Goal: Communication & Community: Answer question/provide support

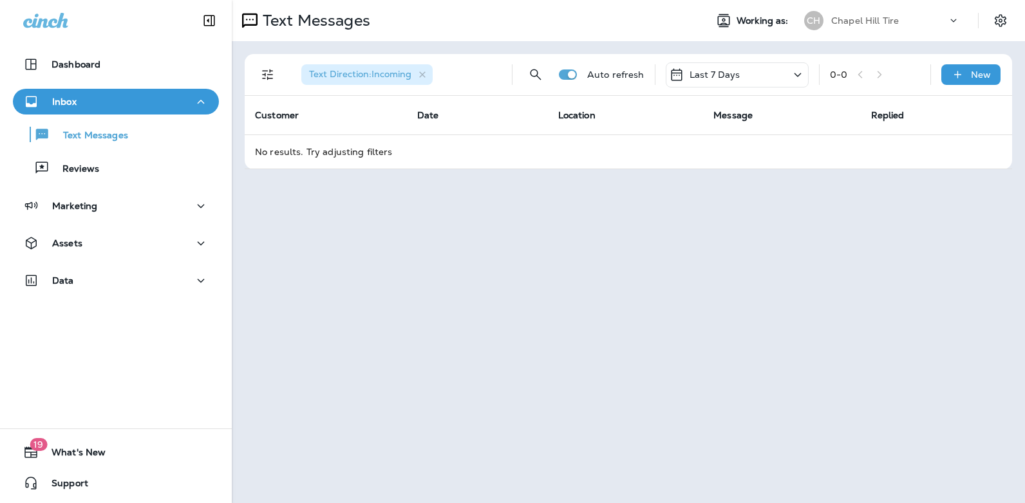
click at [797, 71] on icon at bounding box center [797, 75] width 15 height 16
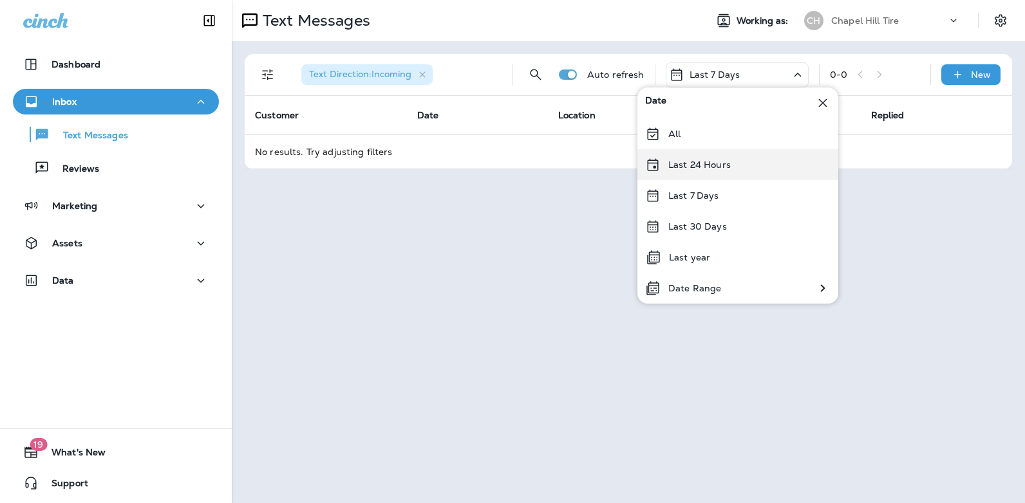
click at [748, 167] on div "Last 24 Hours" at bounding box center [737, 164] width 201 height 31
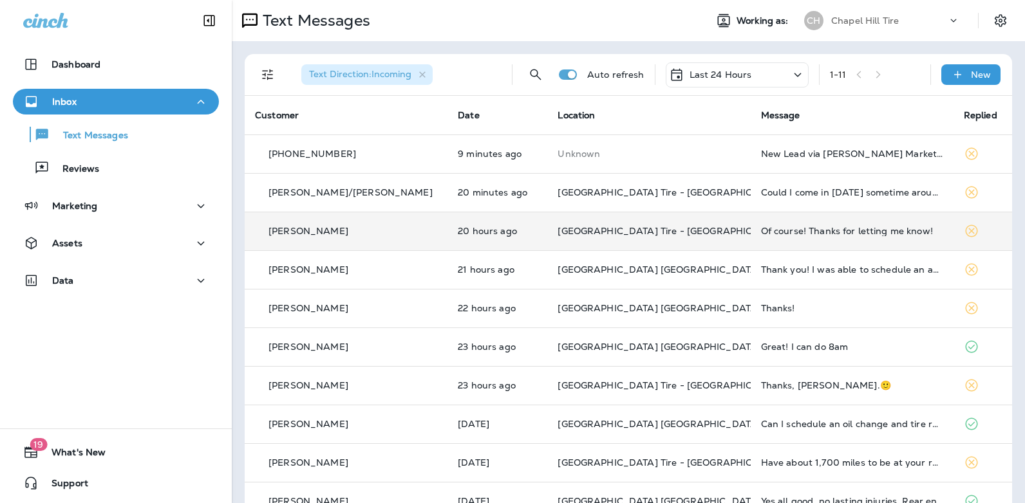
click at [778, 232] on div "Of course! Thanks for letting me know!" at bounding box center [852, 231] width 182 height 10
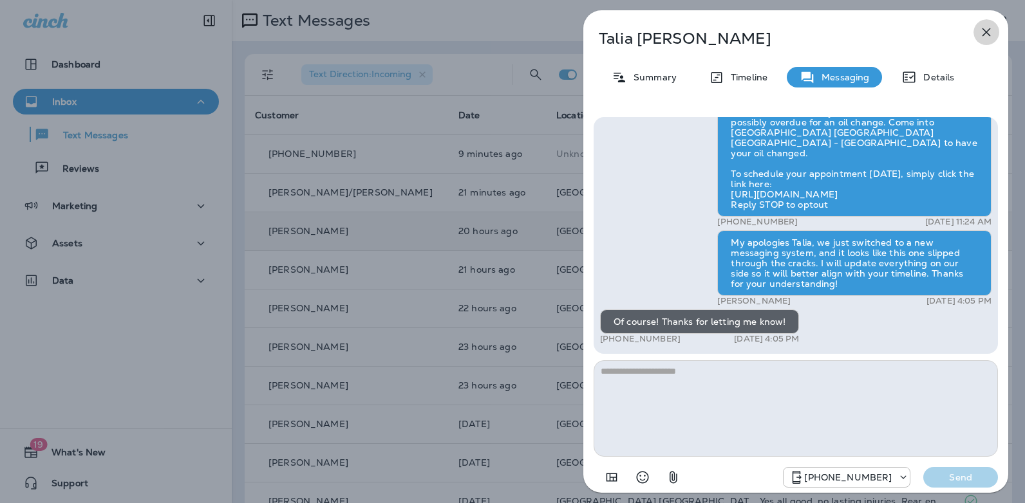
click at [985, 30] on icon "button" at bounding box center [985, 31] width 15 height 15
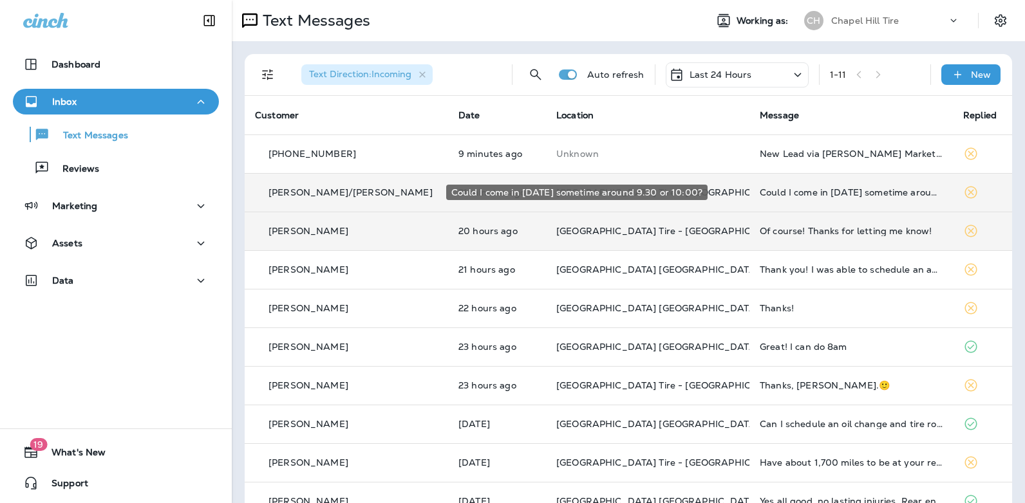
click at [832, 194] on div "Could I come in [DATE] sometime around 9.30 or 10:00?" at bounding box center [850, 192] width 183 height 10
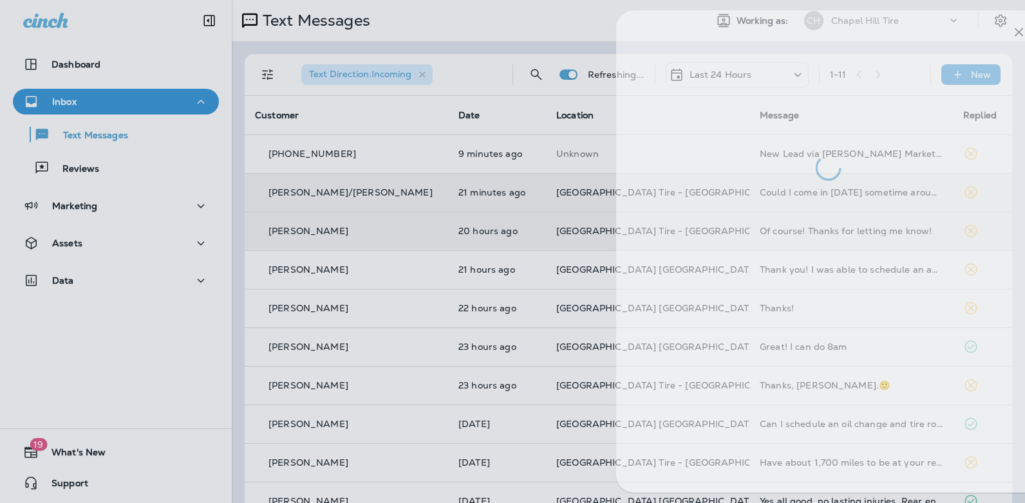
click at [832, 194] on div at bounding box center [828, 251] width 425 height 483
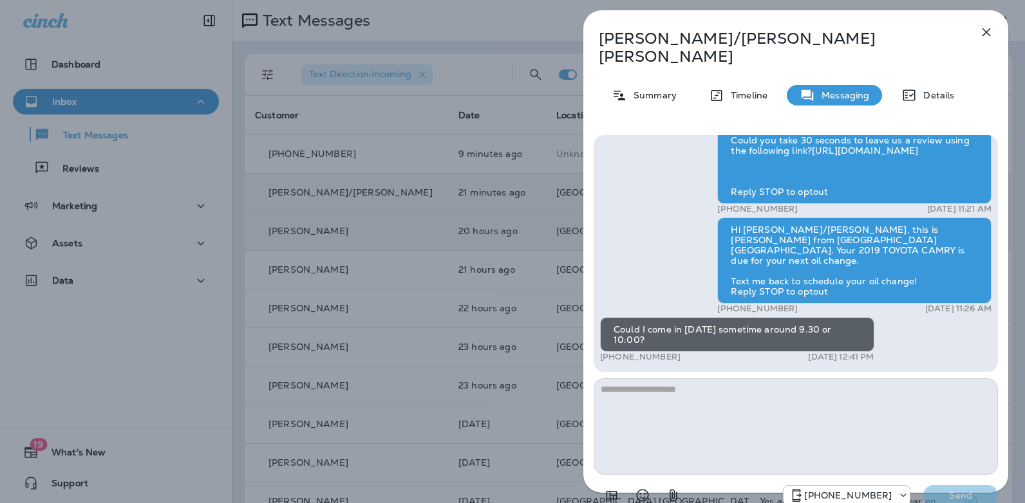
drag, startPoint x: 676, startPoint y: 339, endPoint x: 611, endPoint y: 339, distance: 64.4
click at [611, 352] on div "+1 (919) 357-8445 [DATE] 12:41 PM" at bounding box center [737, 357] width 274 height 10
copy p "[PHONE_NUMBER]"
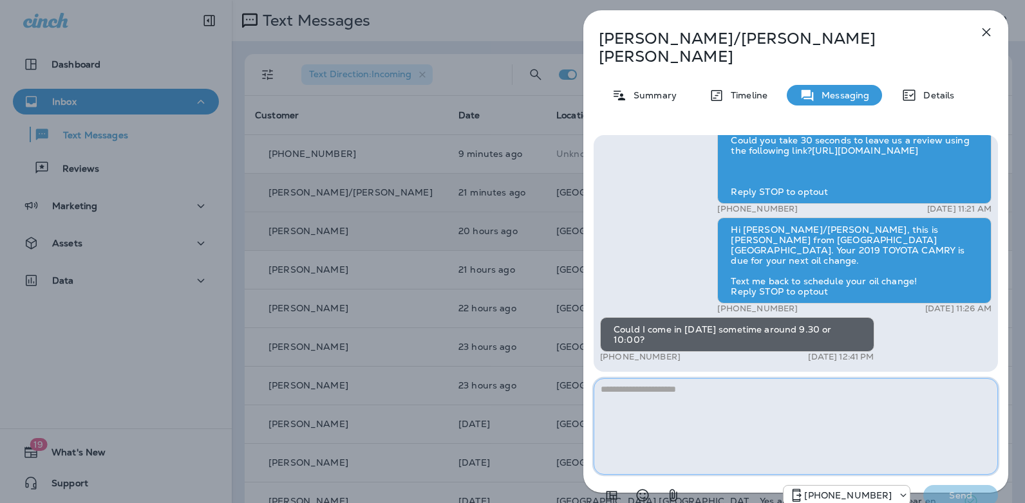
click at [651, 378] on textarea at bounding box center [795, 426] width 404 height 97
click at [703, 378] on textarea "**********" at bounding box center [795, 426] width 404 height 97
type textarea "**********"
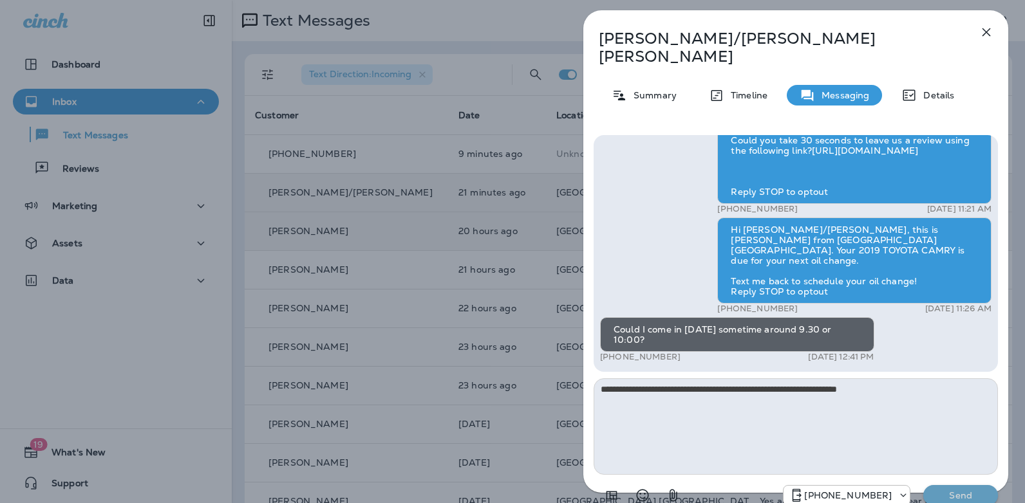
click at [949, 490] on p "Send" at bounding box center [960, 496] width 54 height 12
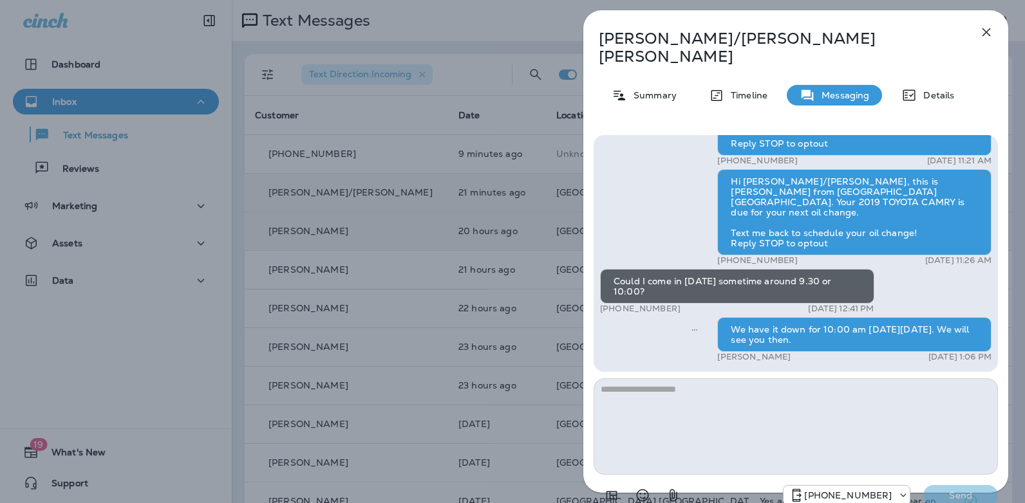
click at [987, 37] on icon "button" at bounding box center [985, 31] width 15 height 15
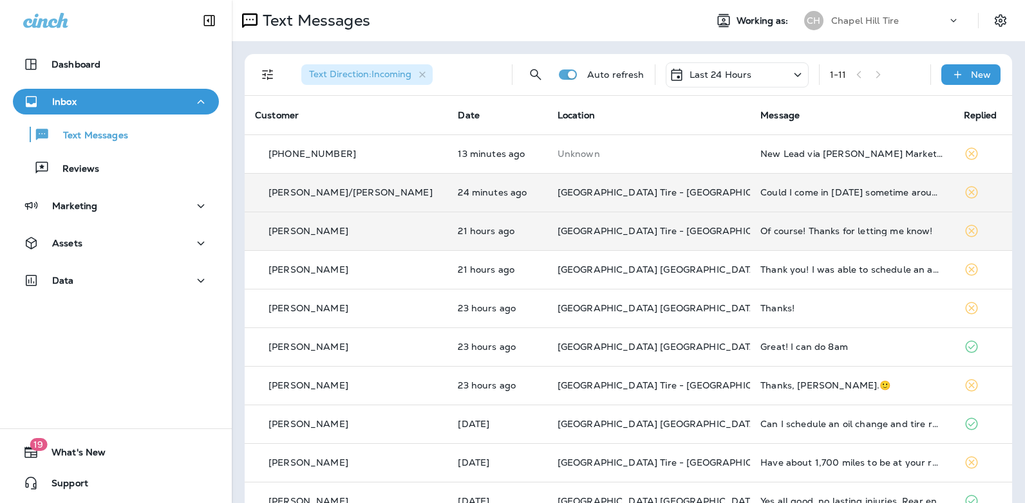
click at [792, 73] on icon at bounding box center [797, 75] width 15 height 16
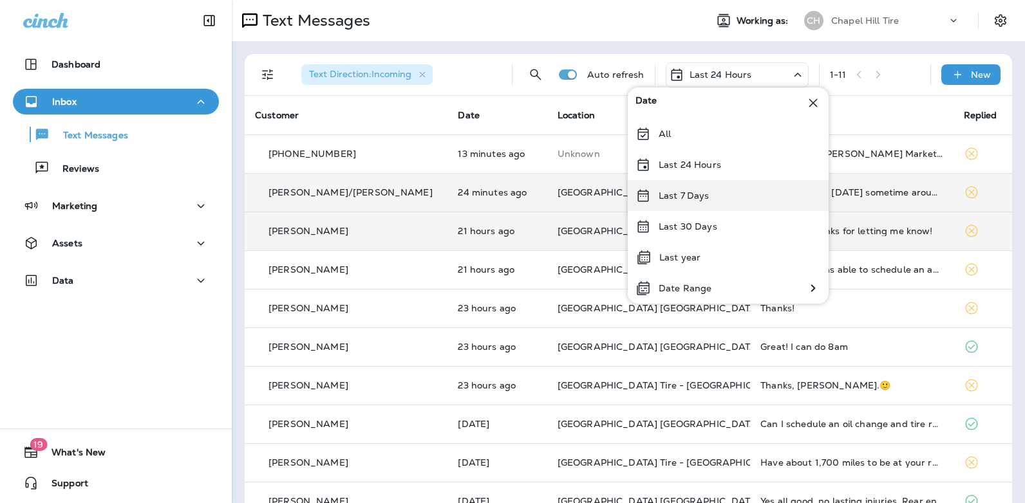
click at [704, 192] on p "Last 7 Days" at bounding box center [683, 196] width 51 height 10
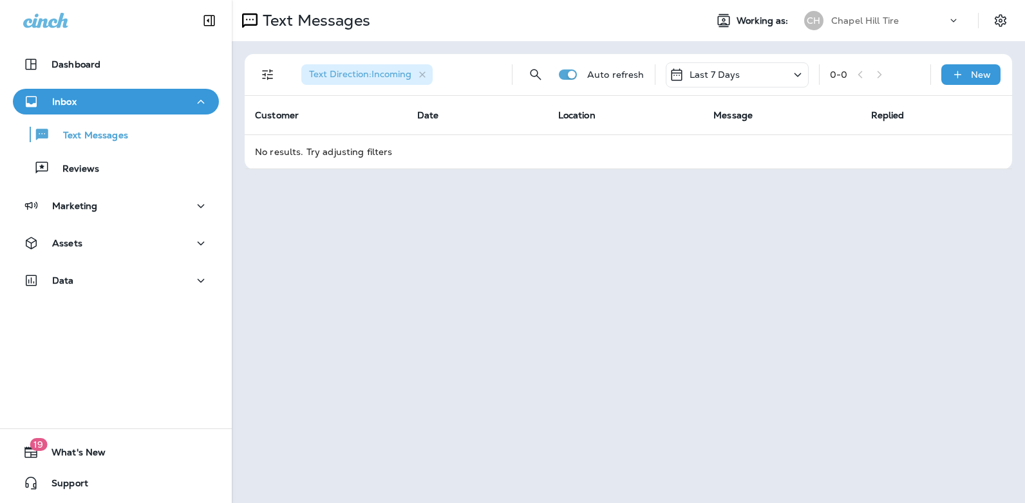
click at [798, 72] on icon at bounding box center [797, 75] width 15 height 16
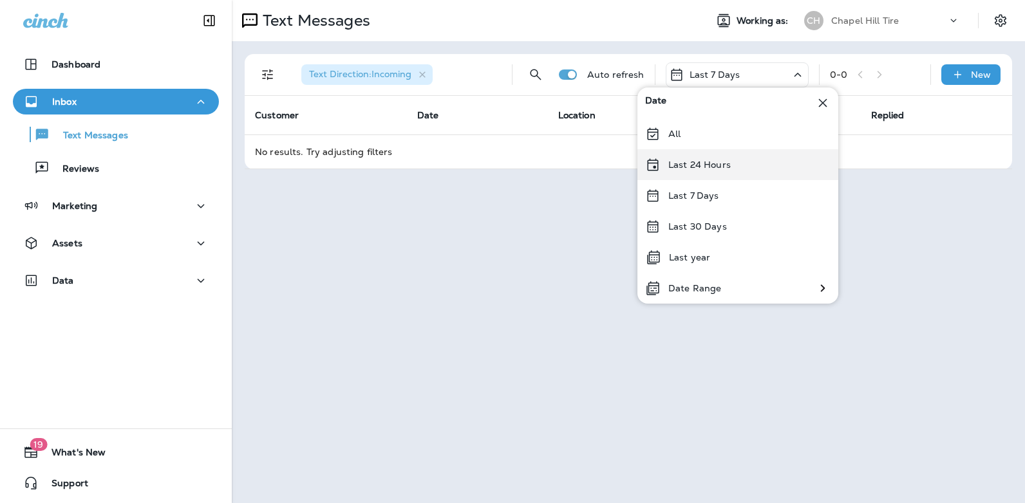
click at [720, 172] on div "Last 24 Hours" at bounding box center [737, 164] width 201 height 31
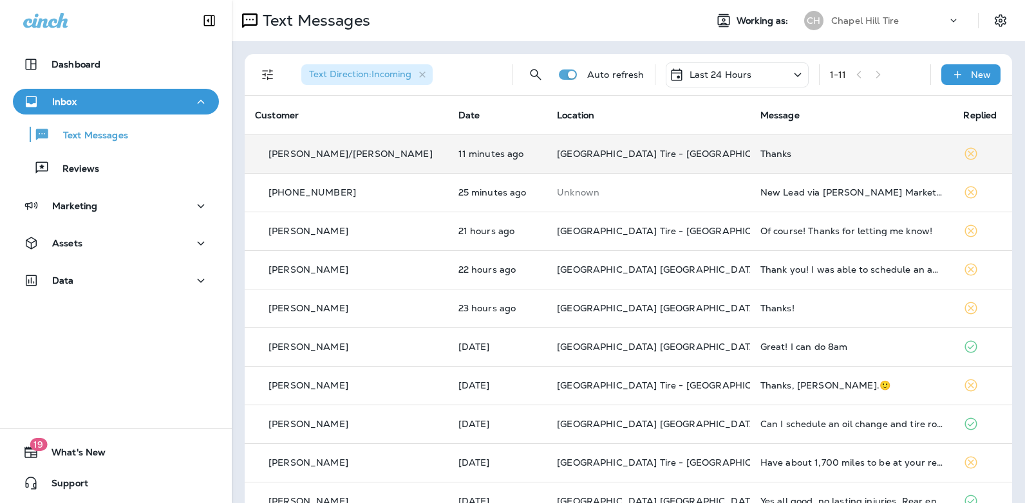
click at [760, 156] on div "Thanks" at bounding box center [851, 154] width 183 height 10
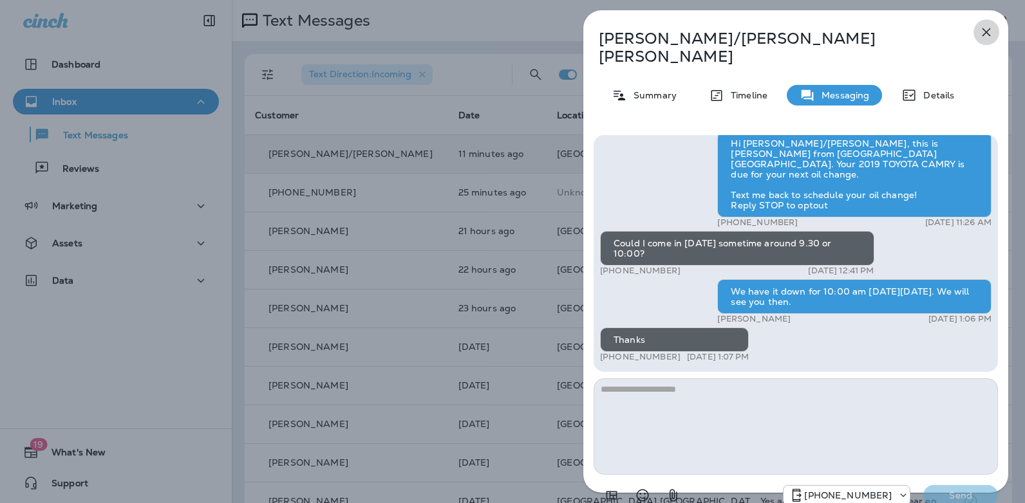
click at [983, 39] on icon "button" at bounding box center [985, 31] width 15 height 15
